Goal: Navigation & Orientation: Find specific page/section

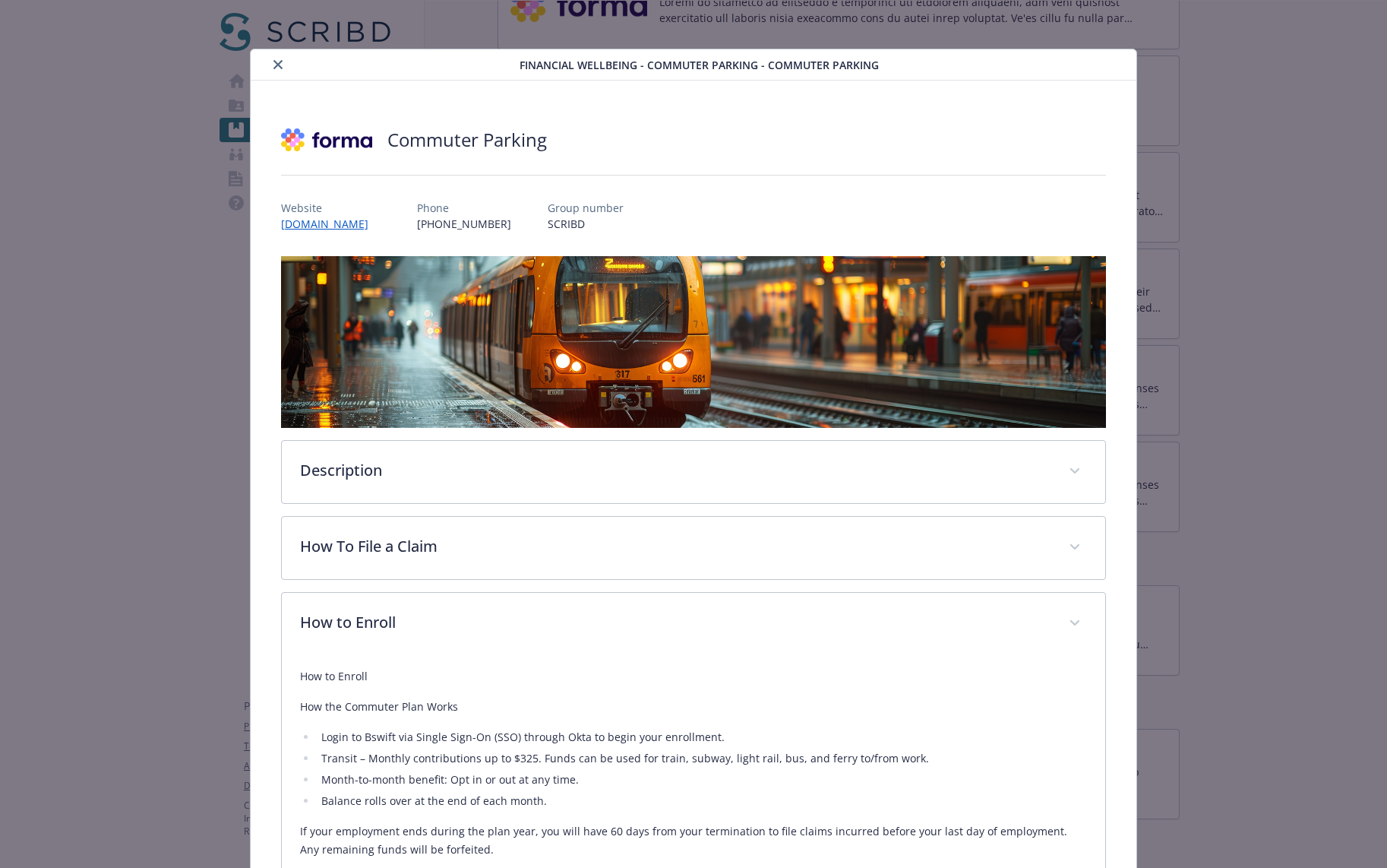
scroll to position [2036, 0]
